Goal: Task Accomplishment & Management: Use online tool/utility

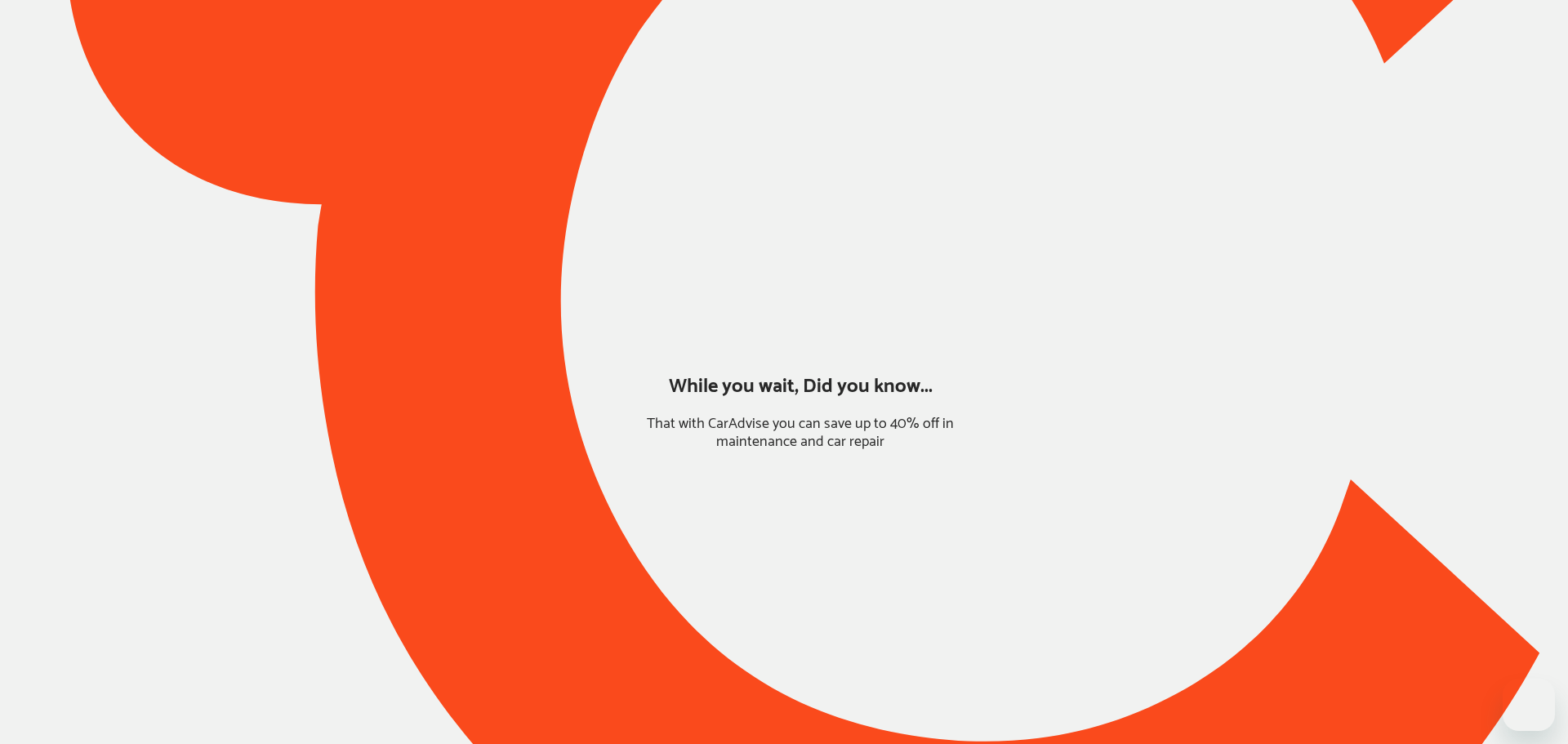
type input "*****"
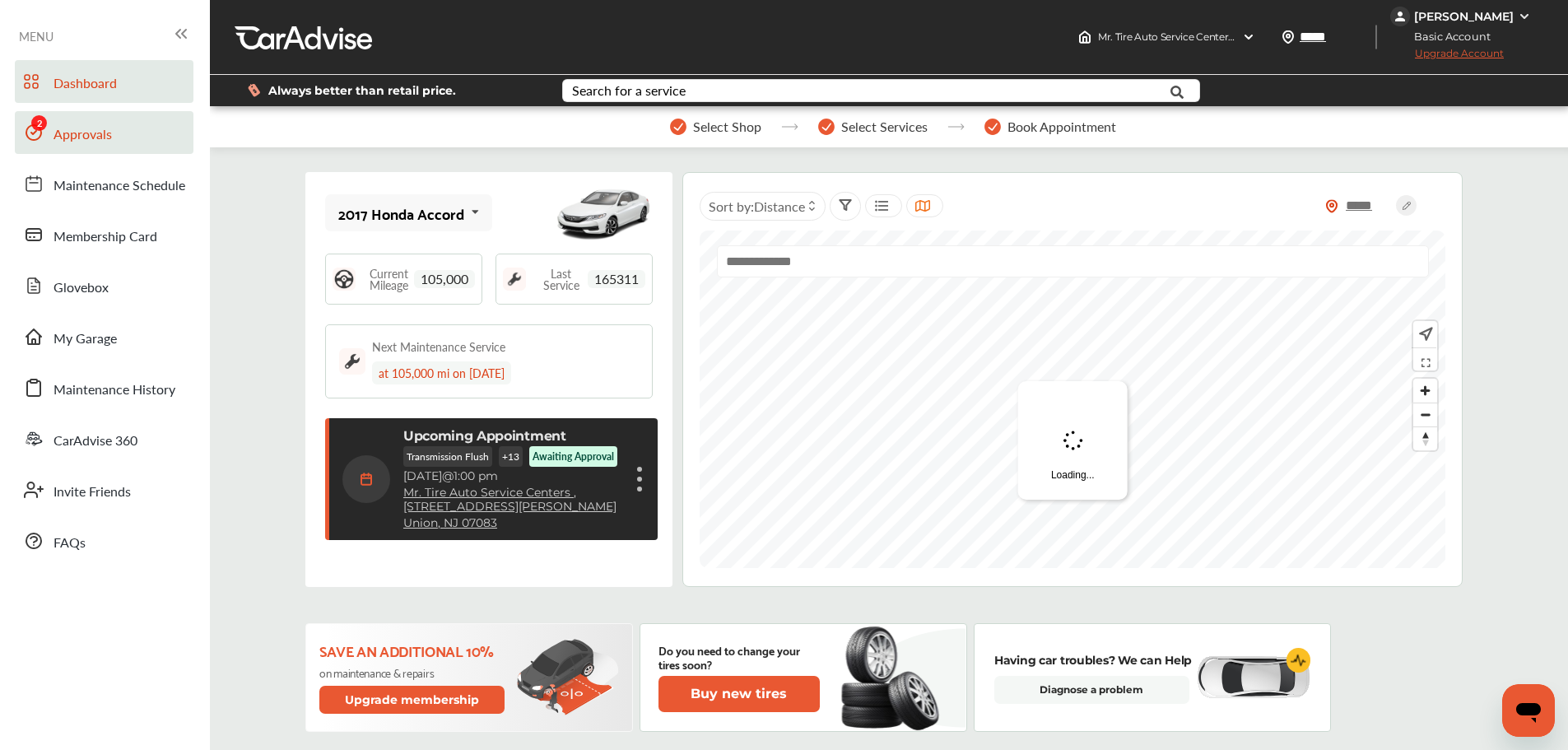
click at [111, 117] on link "Approvals" at bounding box center [103, 132] width 178 height 43
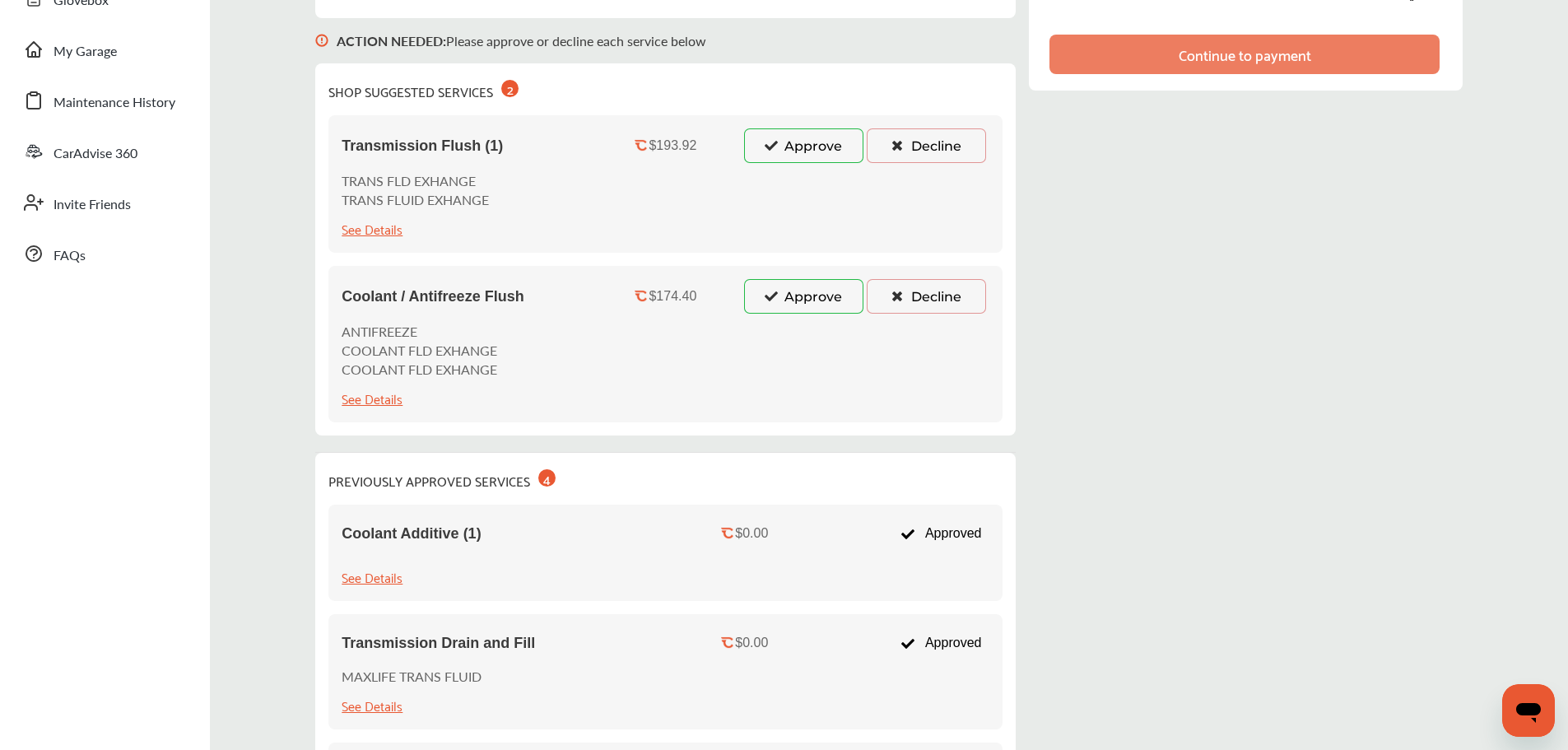
scroll to position [247, 0]
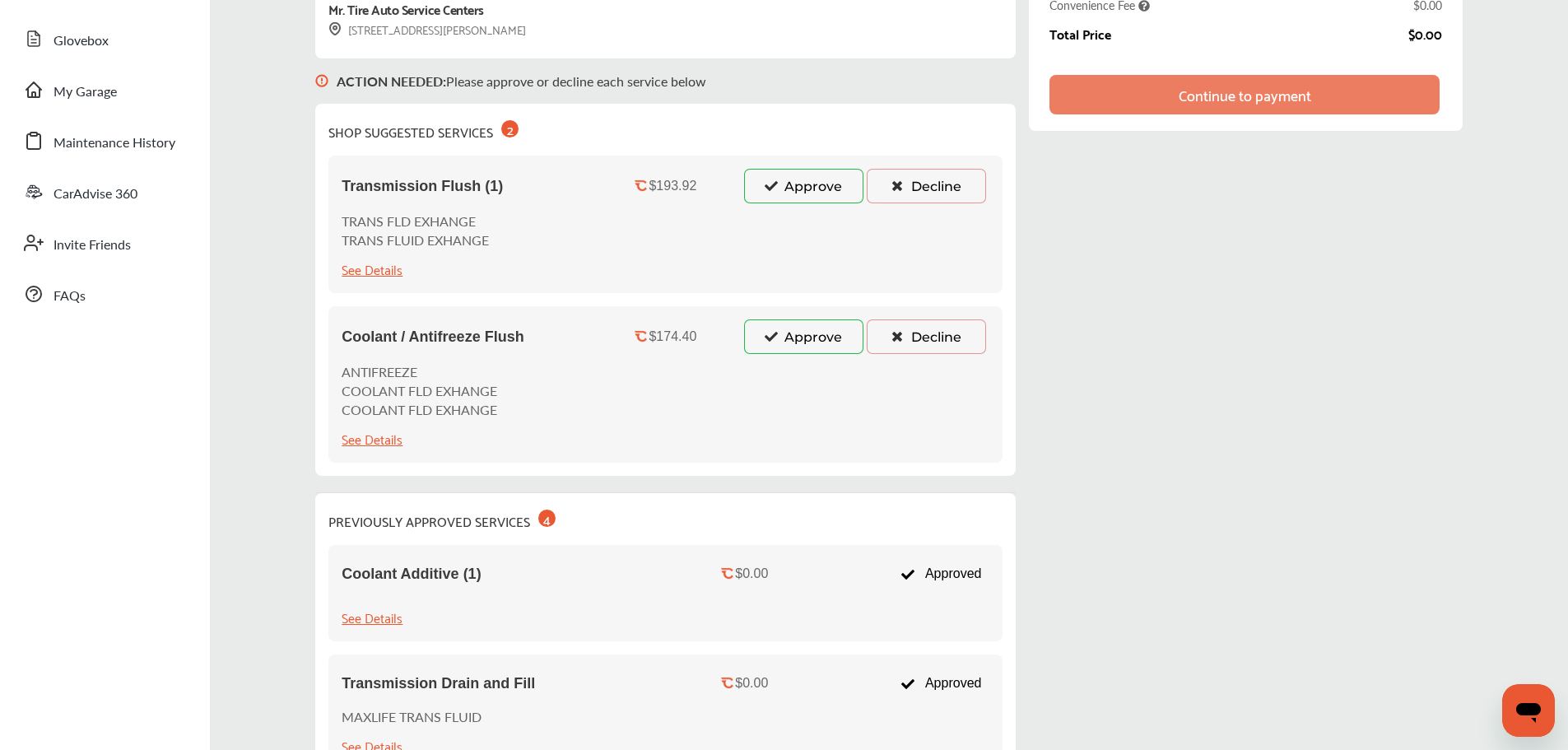
click at [807, 342] on button "Approve" at bounding box center [804, 337] width 119 height 35
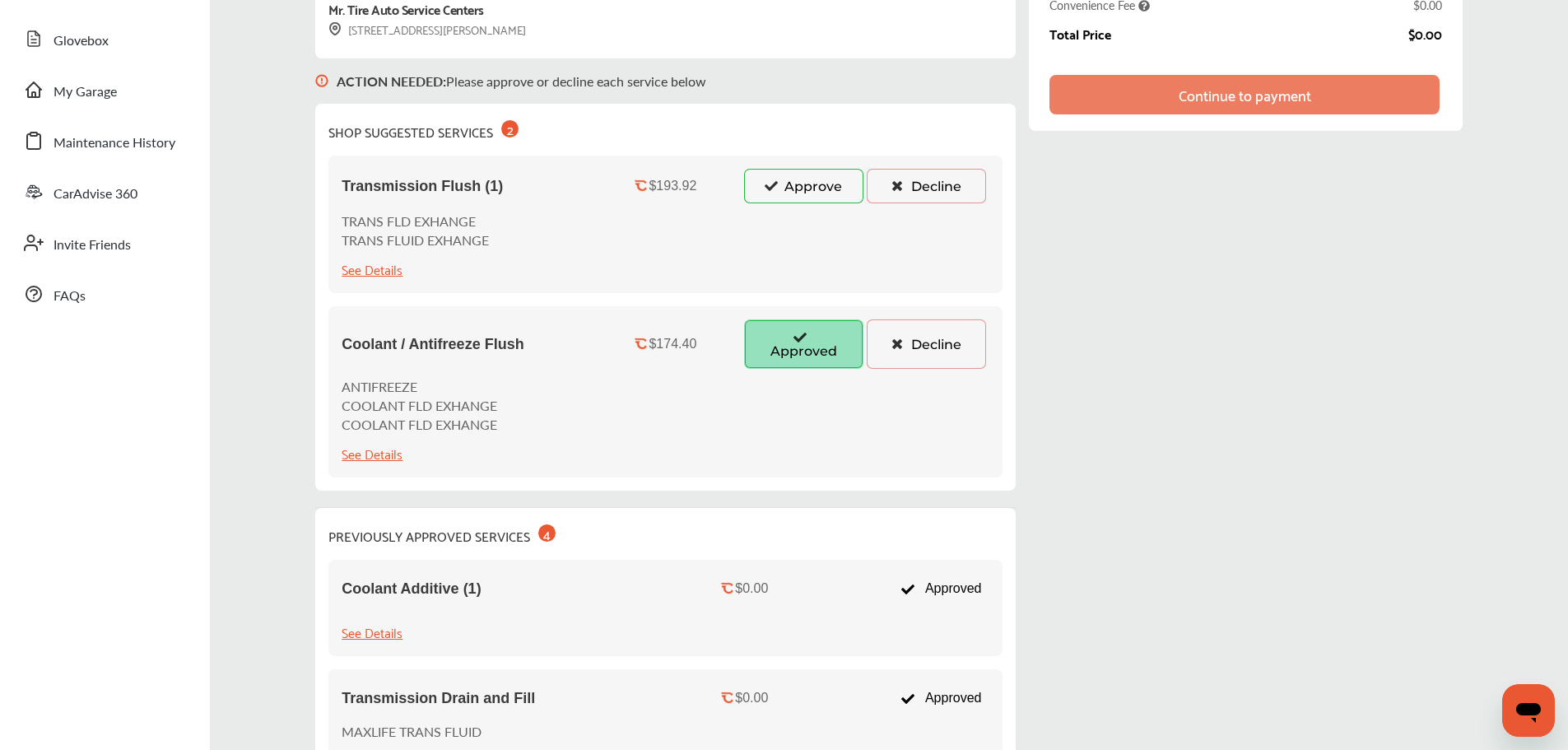
click at [822, 192] on button "Approve" at bounding box center [804, 186] width 119 height 35
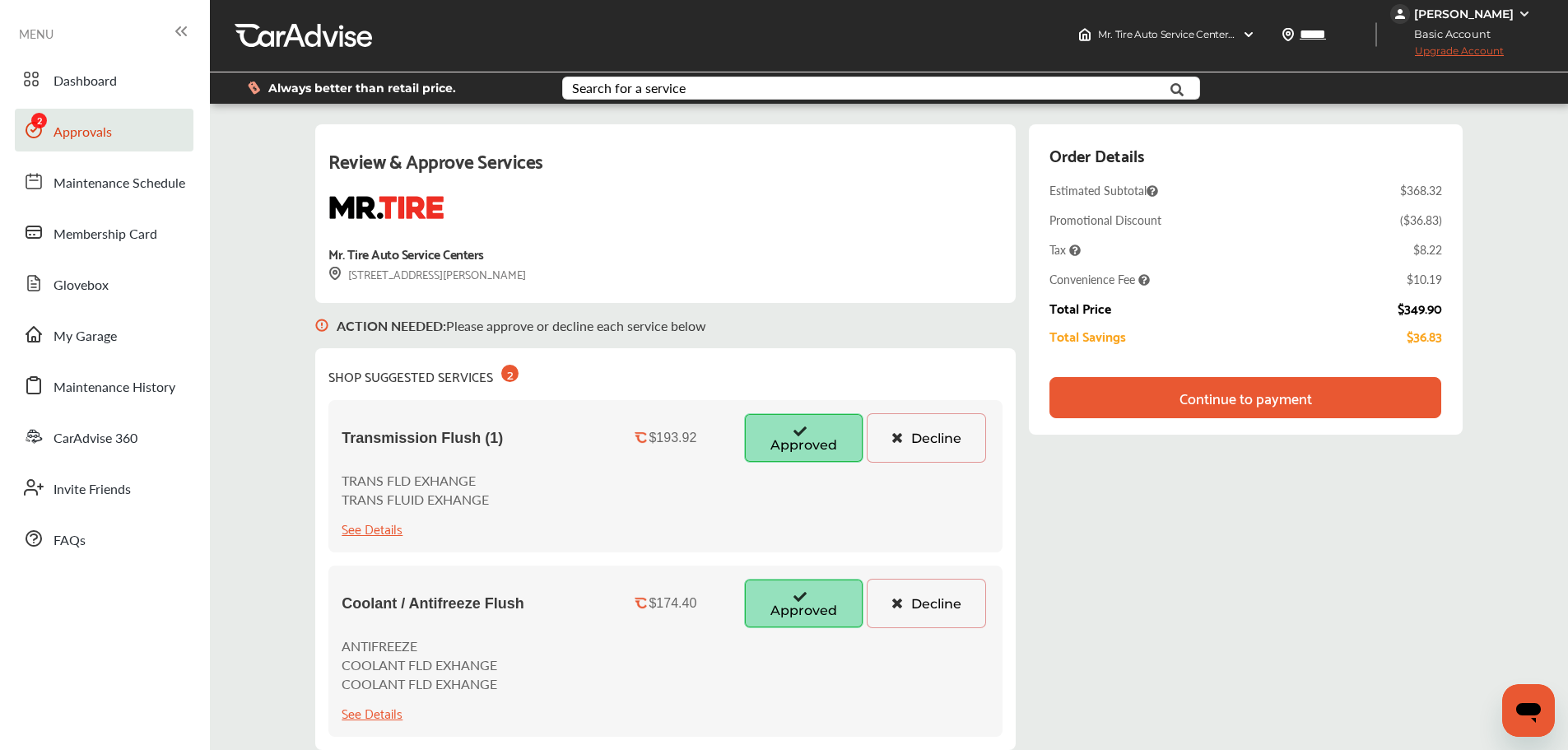
scroll to position [0, 0]
